Goal: Understand process/instructions: Learn how to perform a task or action

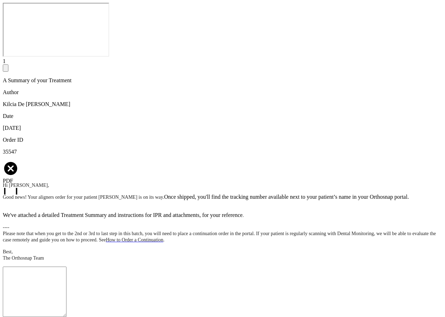
click at [8, 178] on span "PDF" at bounding box center [8, 181] width 10 height 6
click at [7, 178] on span "PDF" at bounding box center [8, 181] width 10 height 6
click at [26, 290] on textarea at bounding box center [35, 292] width 64 height 50
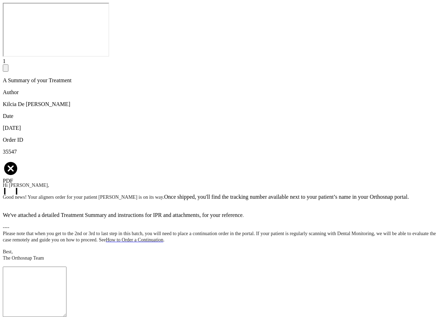
click at [120, 240] on span "How to Order a Continuation" at bounding box center [134, 239] width 57 height 5
drag, startPoint x: 58, startPoint y: 144, endPoint x: 57, endPoint y: 153, distance: 8.9
click at [58, 146] on div "Order ID 35547" at bounding box center [222, 146] width 439 height 18
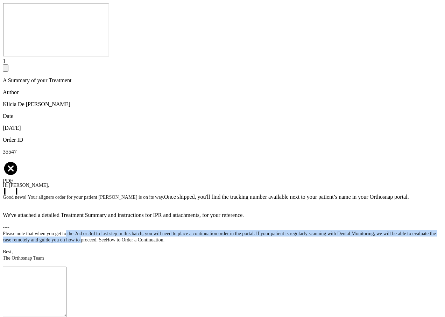
click at [69, 240] on span "---- Please note that when you get to the 2nd or 3rd to last step in this batch…" at bounding box center [219, 234] width 433 height 18
